Goal: Information Seeking & Learning: Check status

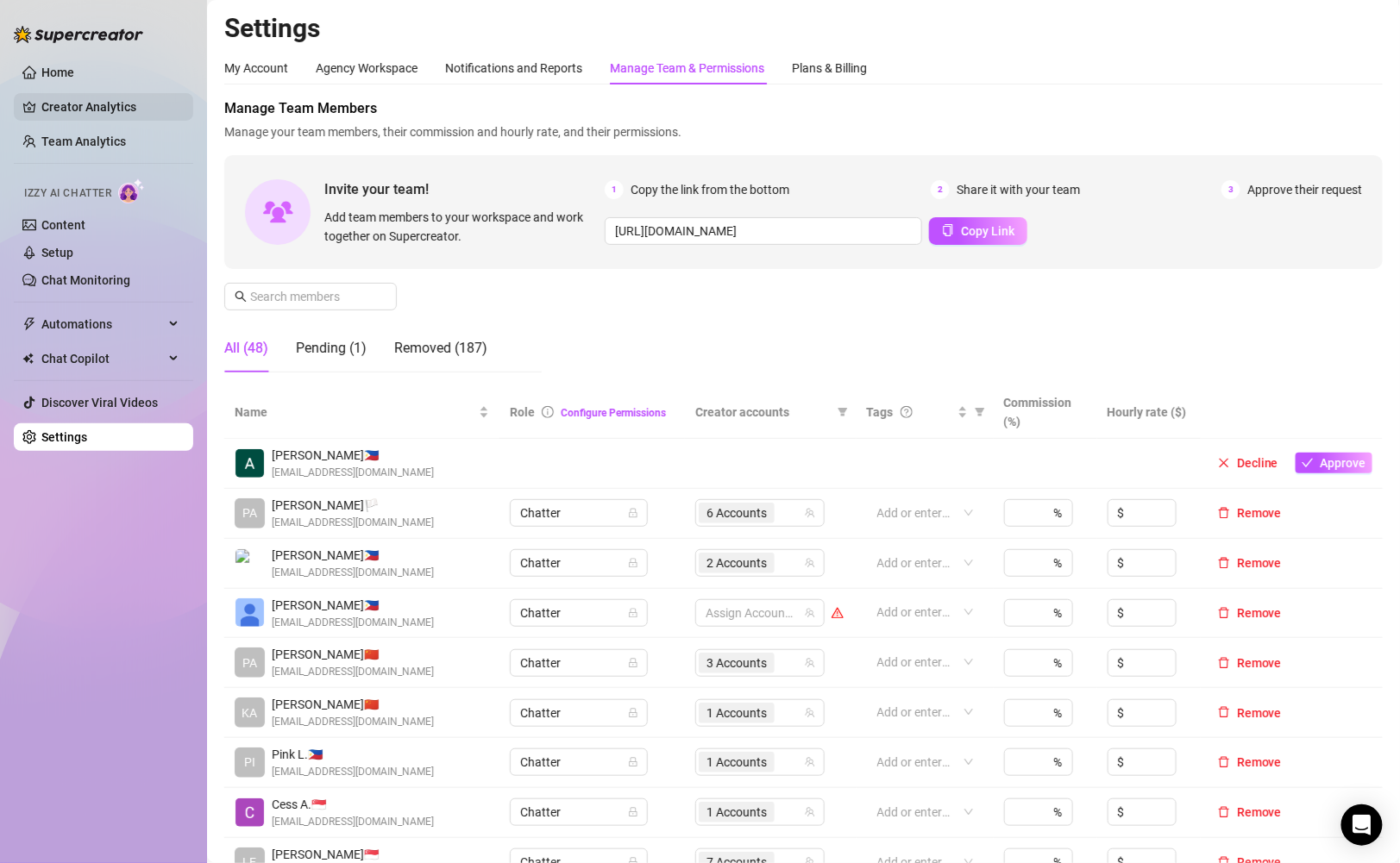
click at [140, 119] on link "Creator Analytics" at bounding box center [110, 106] width 138 height 27
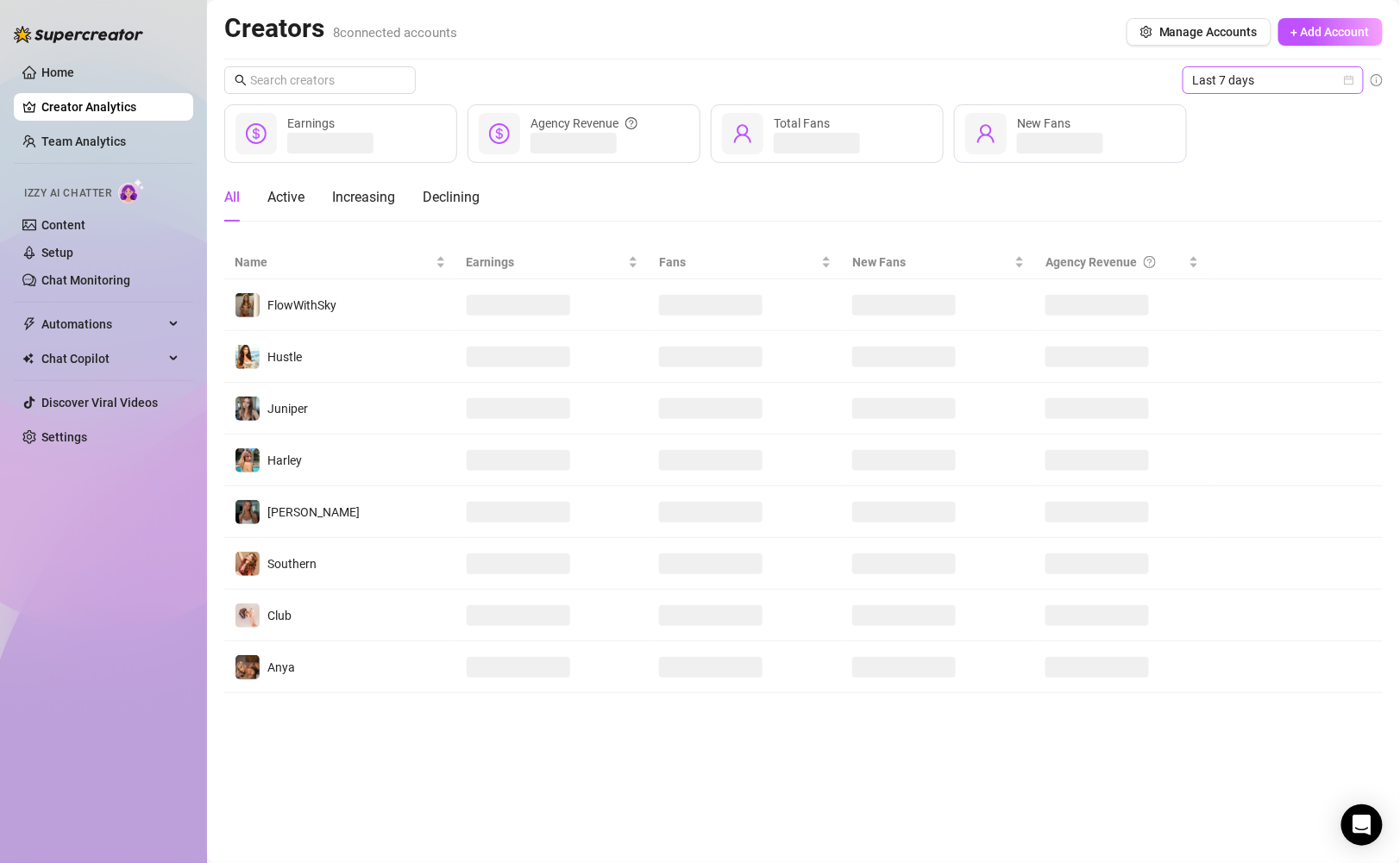
click at [1223, 76] on span "Last 7 days" at bounding box center [1274, 79] width 160 height 25
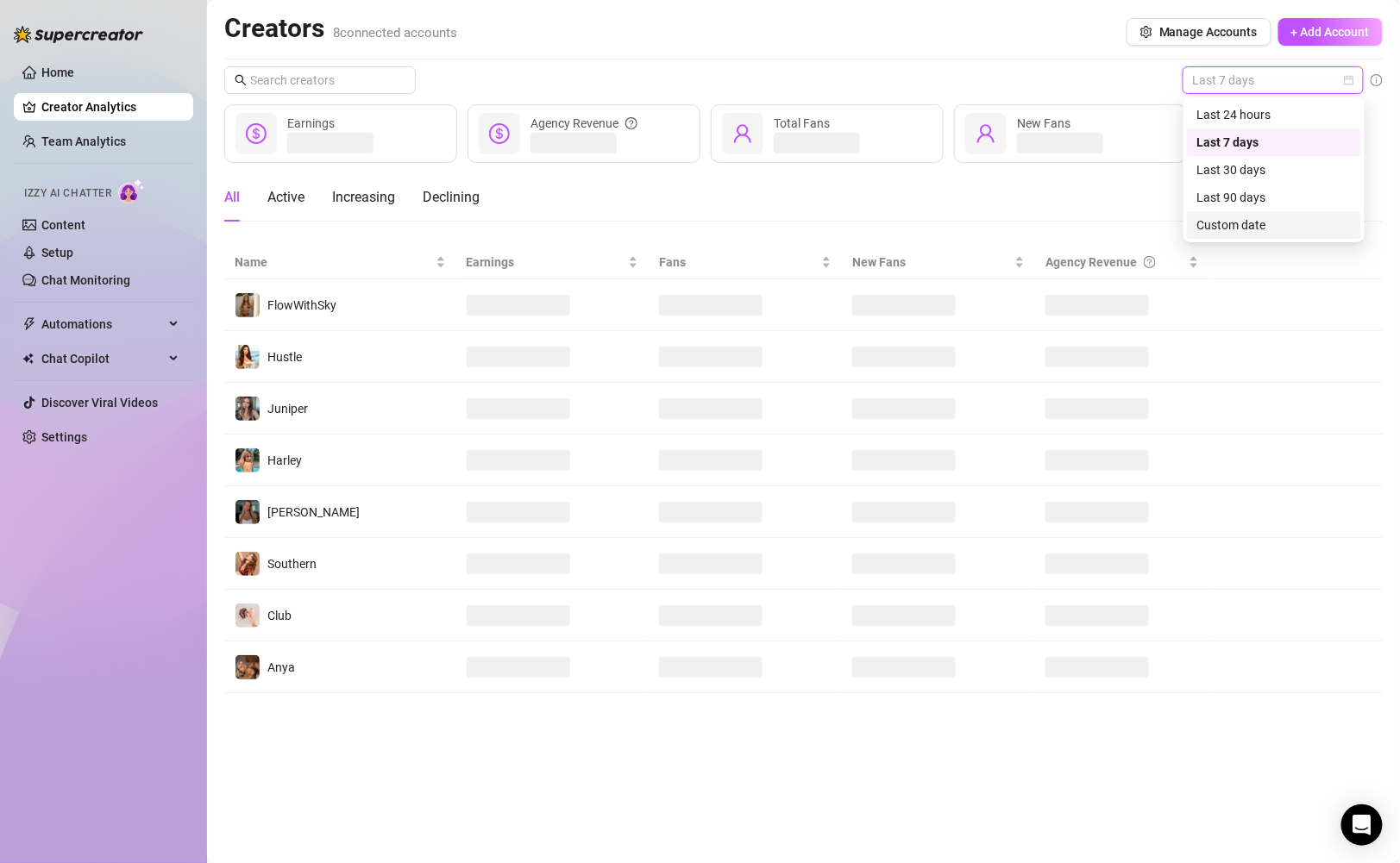
click at [1251, 222] on div "Custom date" at bounding box center [1274, 225] width 153 height 19
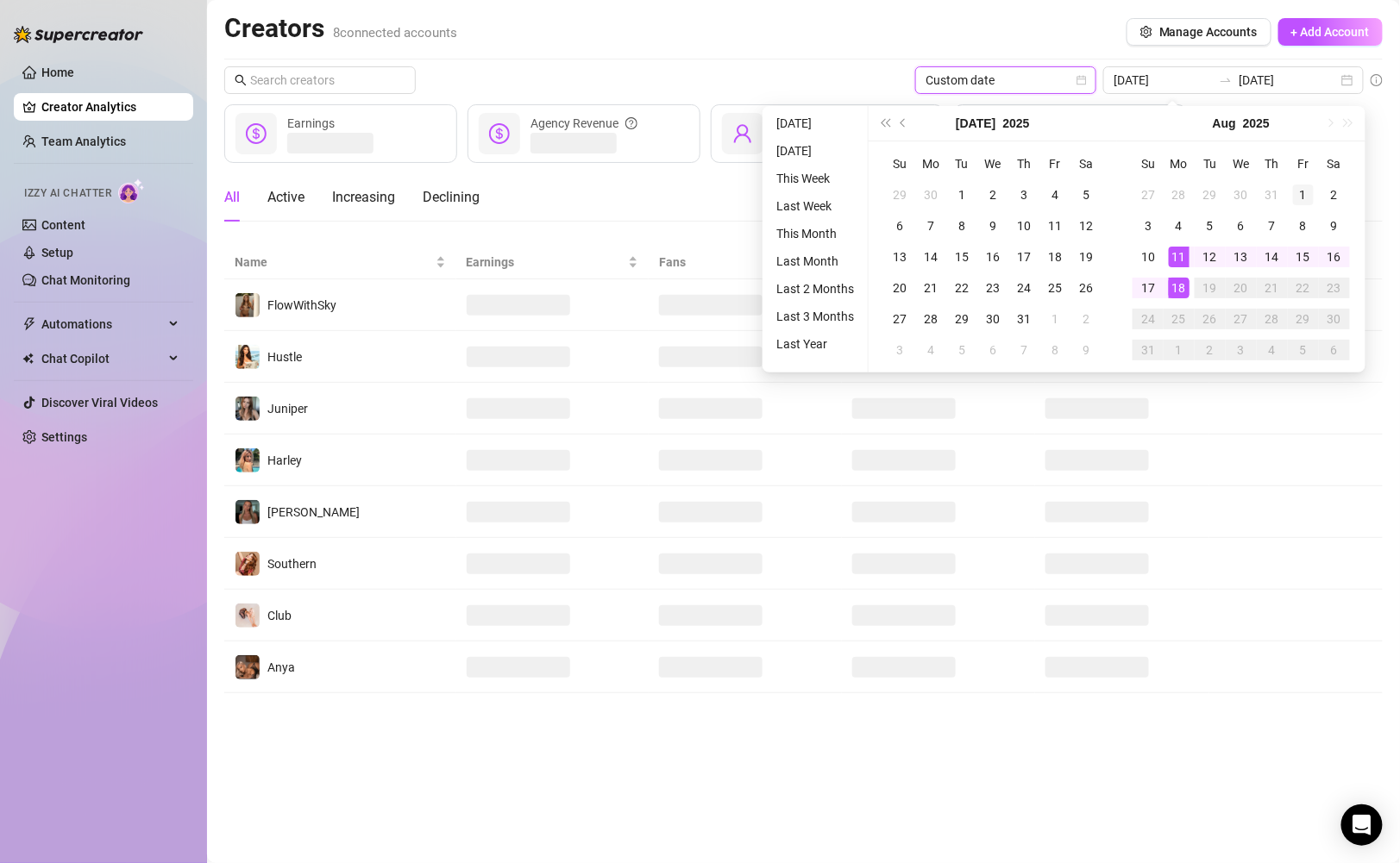
type input "[DATE]"
click at [1294, 191] on div "1" at bounding box center [1304, 195] width 21 height 21
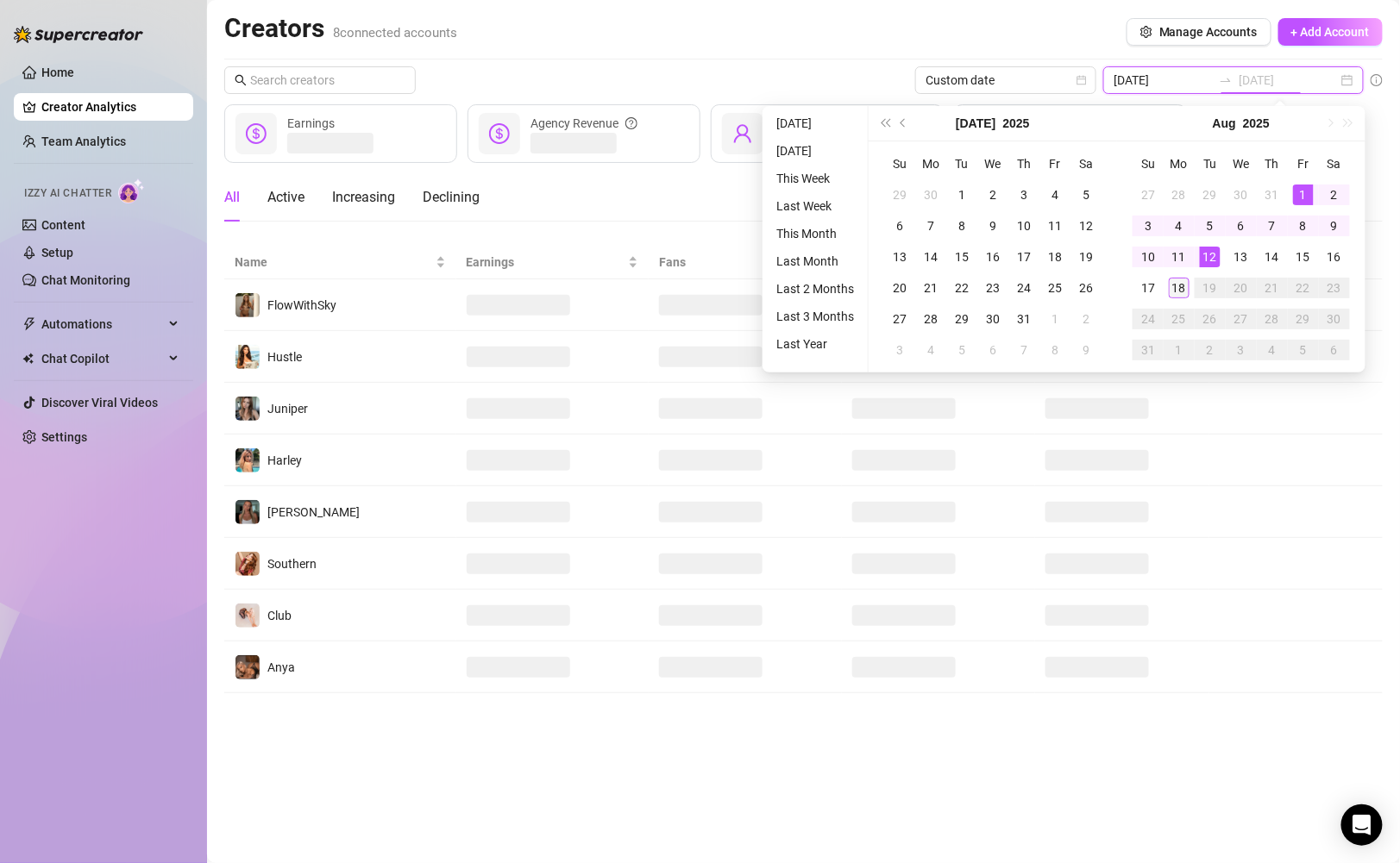
type input "[DATE]"
click at [1182, 281] on div "18" at bounding box center [1180, 288] width 21 height 21
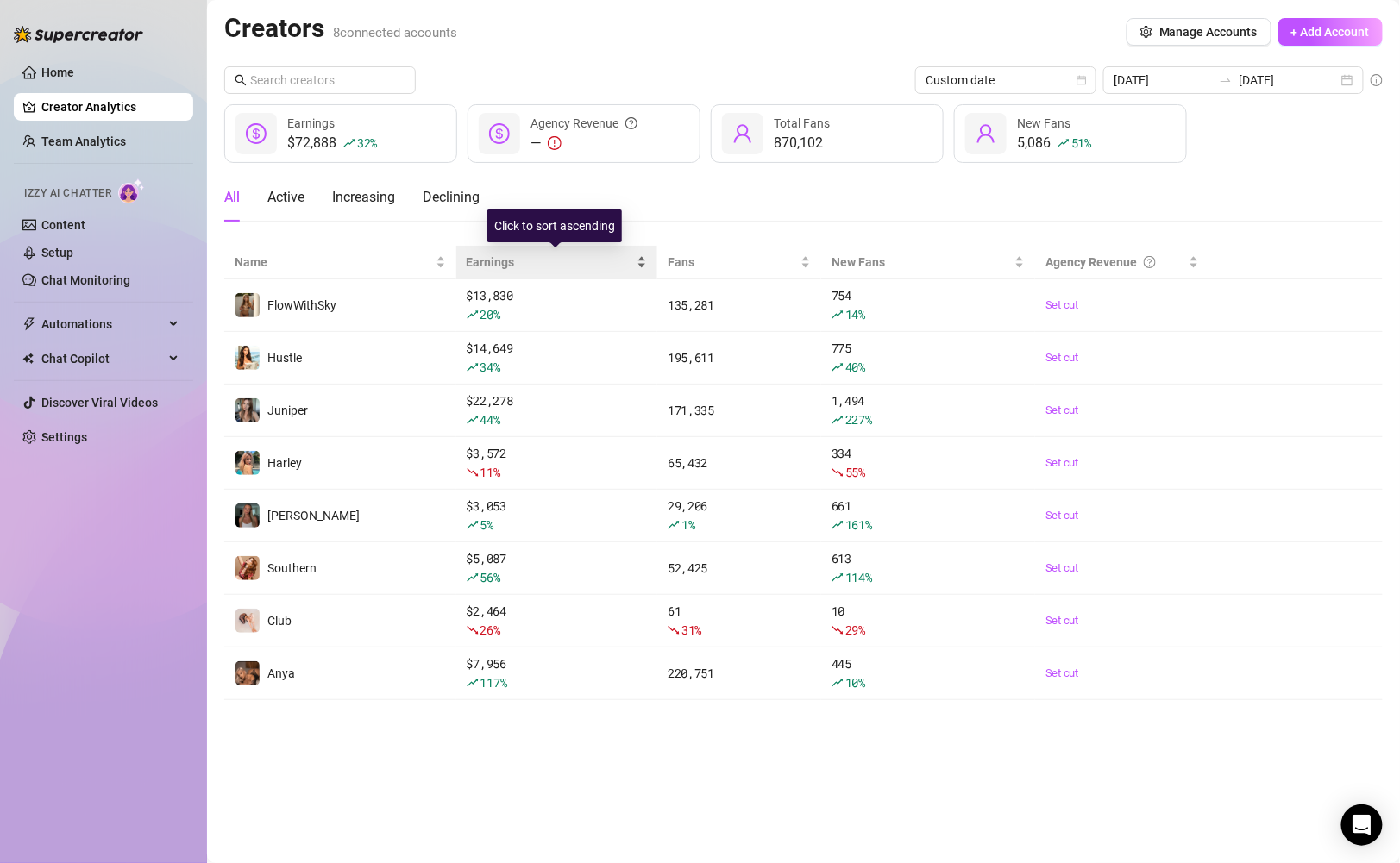
click at [634, 256] on div "Earnings" at bounding box center [557, 263] width 181 height 19
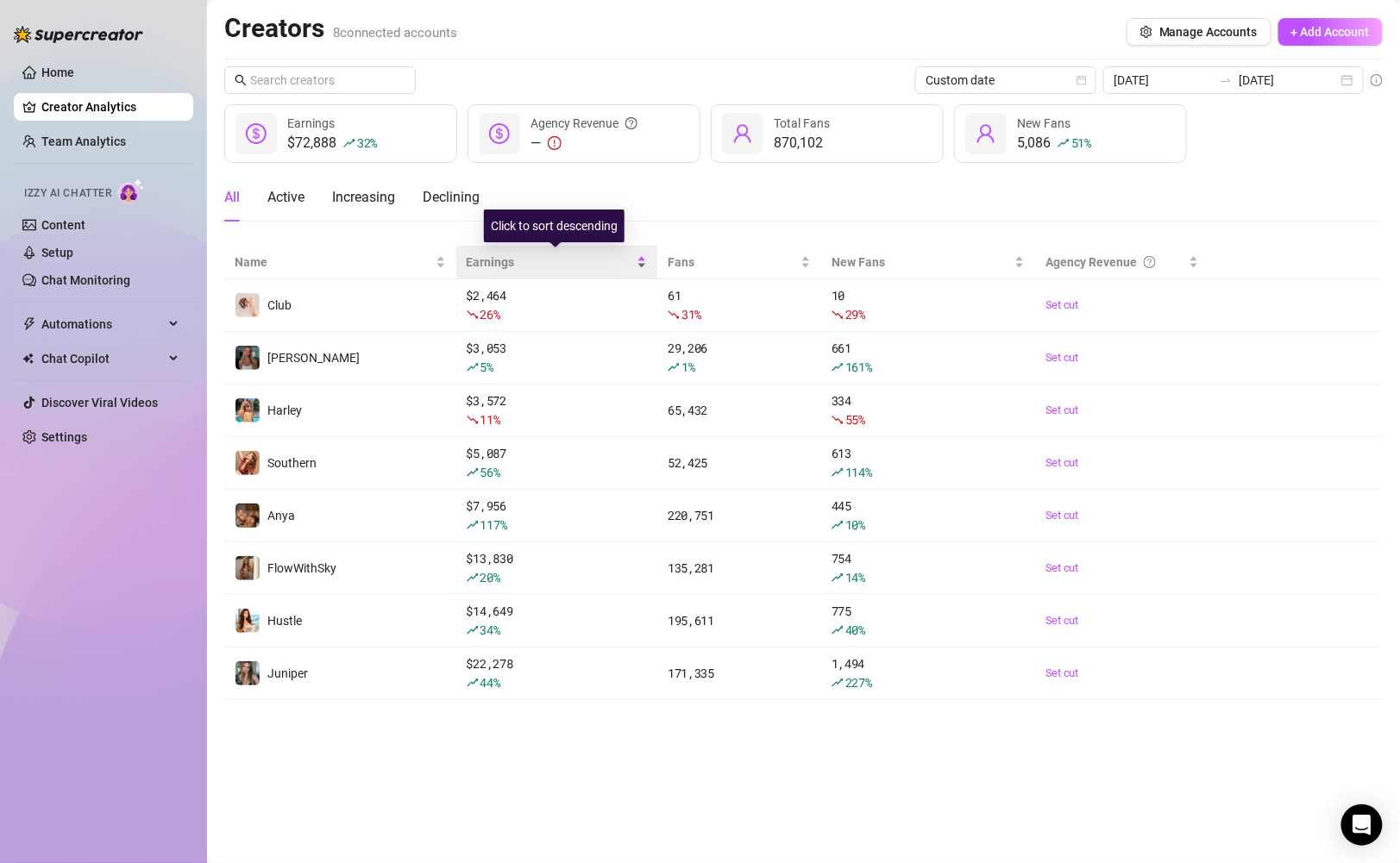
click at [634, 256] on div "Earnings" at bounding box center [557, 263] width 181 height 19
